Goal: Use online tool/utility: Utilize a website feature to perform a specific function

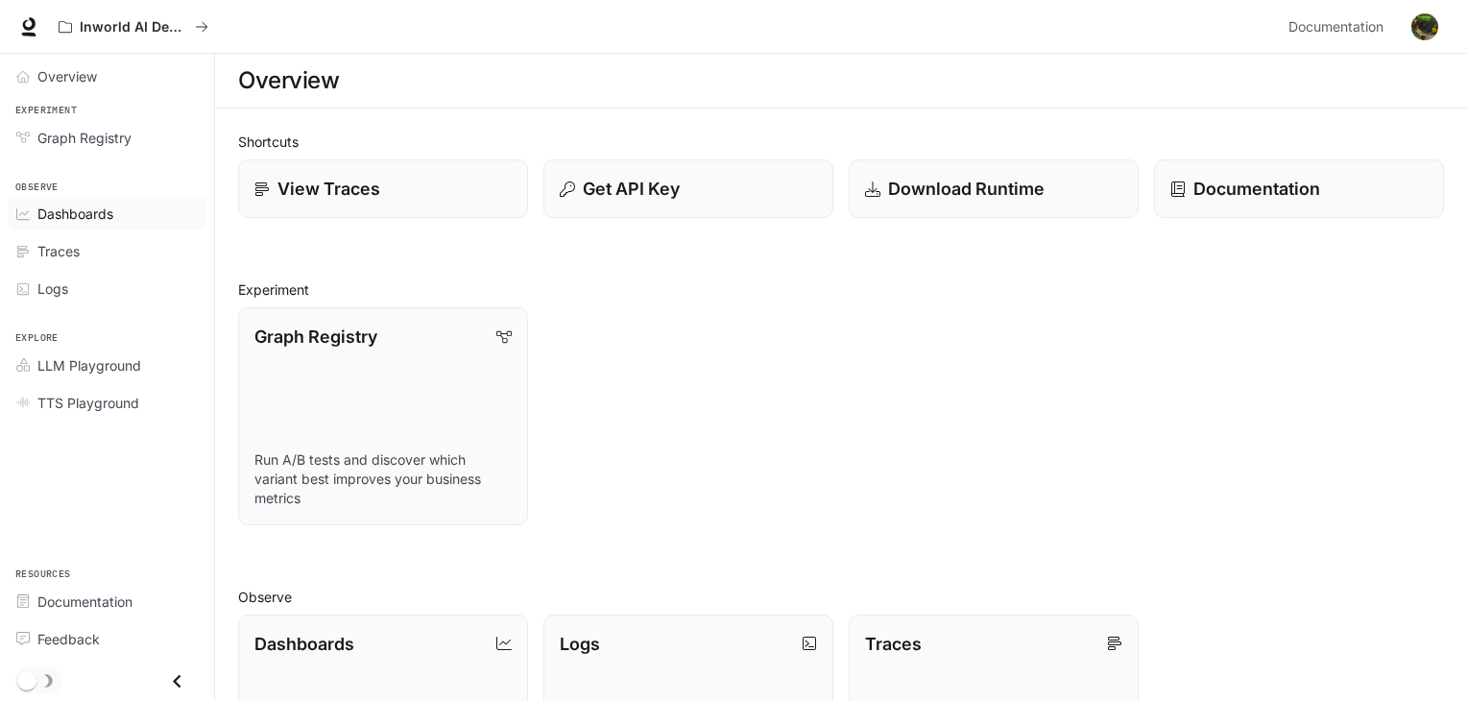
click at [115, 209] on div "Dashboards" at bounding box center [117, 214] width 160 height 20
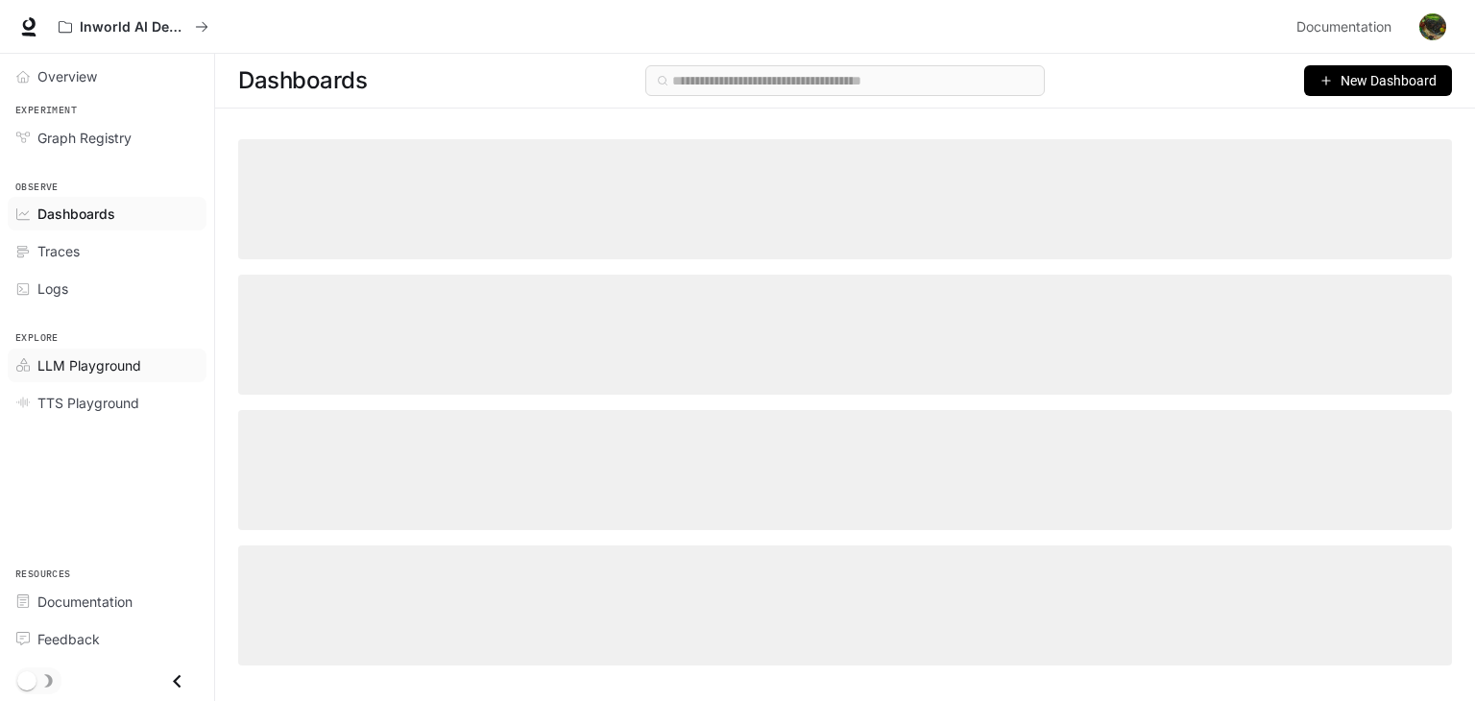
click at [76, 369] on span "LLM Playground" at bounding box center [89, 365] width 104 height 20
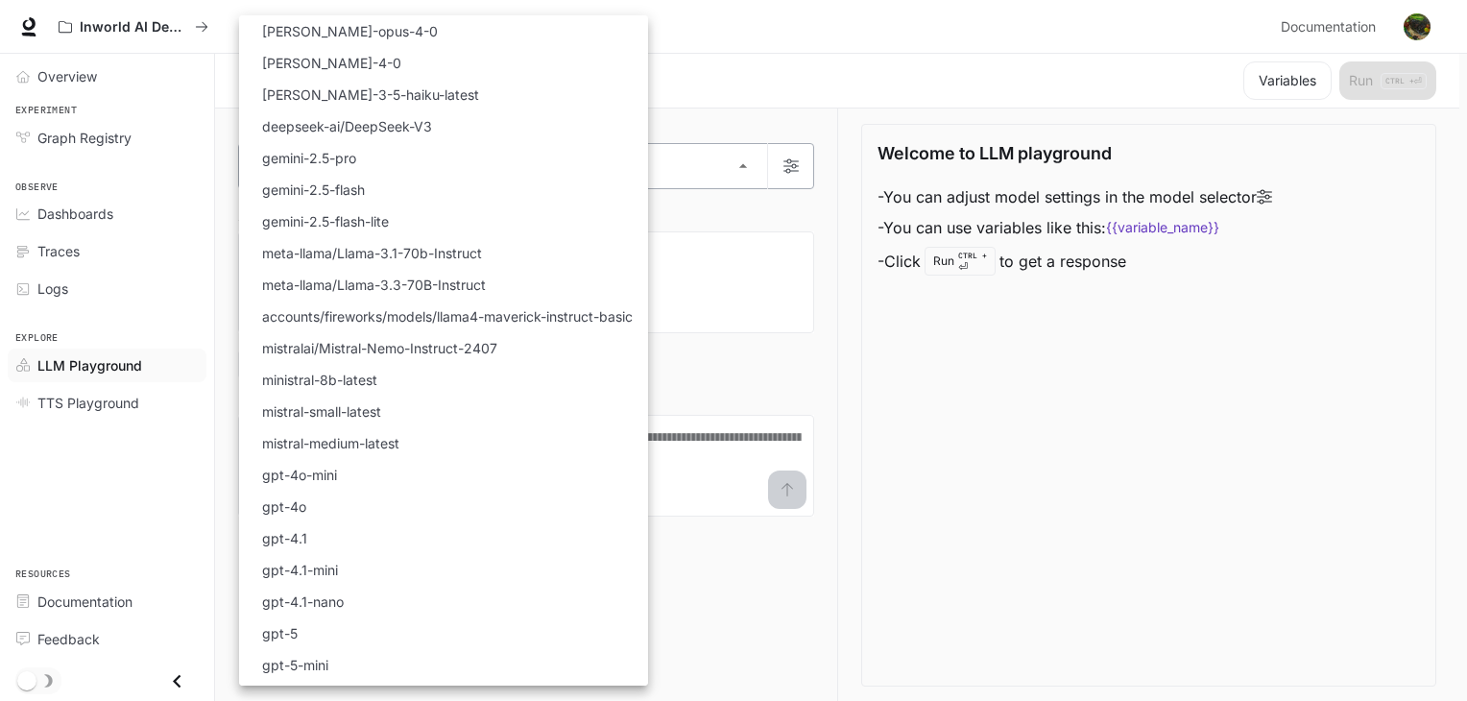
click at [588, 176] on body "Skip to main content Inworld AI Demos Documentation Documentation Portal Overvi…" at bounding box center [733, 351] width 1467 height 702
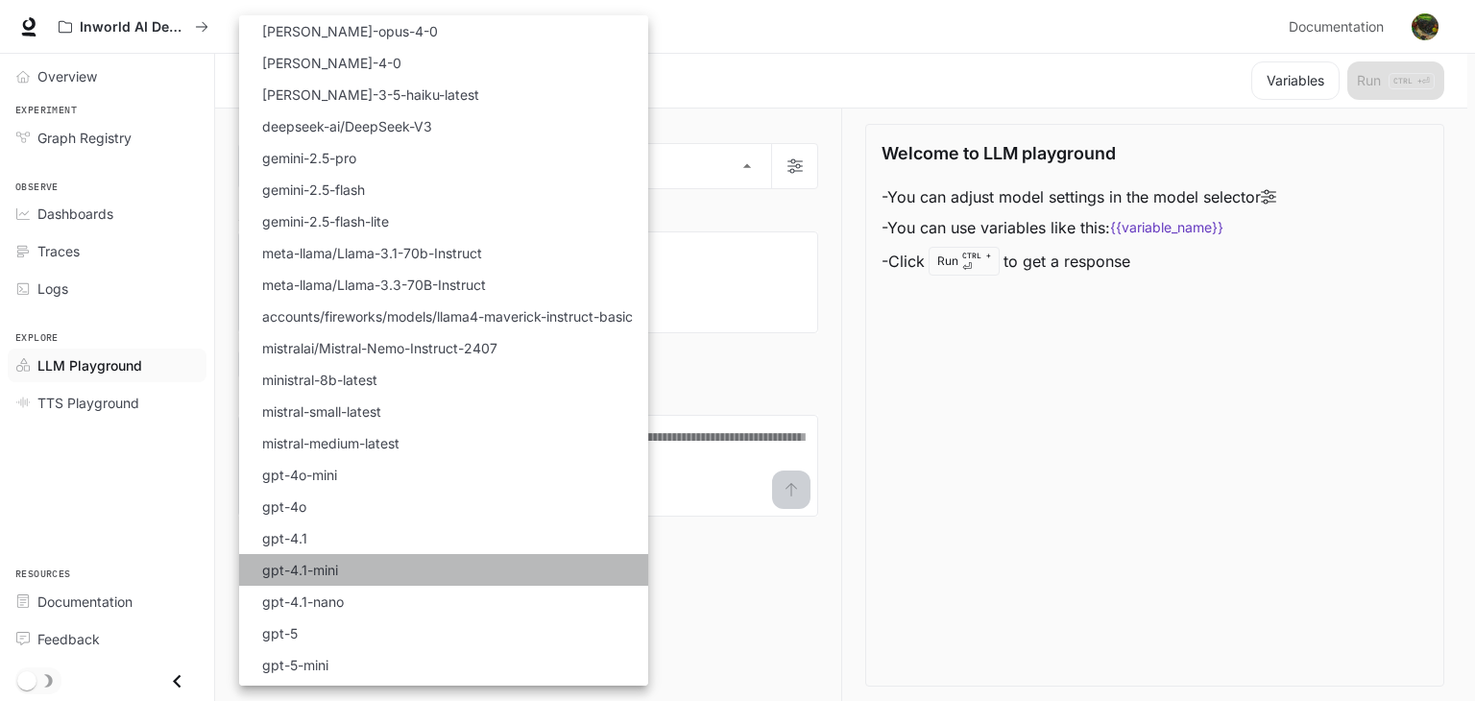
click at [393, 572] on li "gpt-4.1-mini" at bounding box center [443, 570] width 409 height 32
type input "**********"
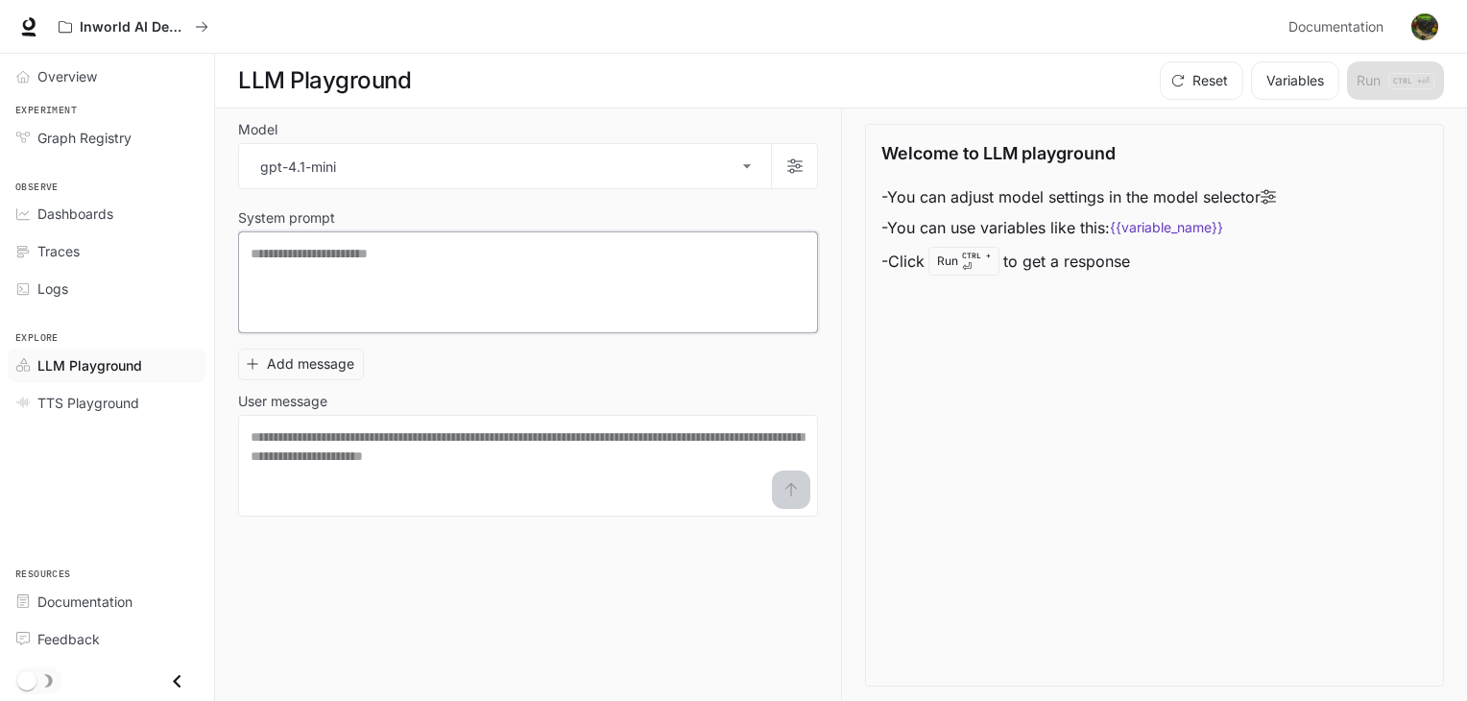
click at [454, 265] on textarea at bounding box center [528, 282] width 555 height 77
